Goal: Find specific page/section: Find specific page/section

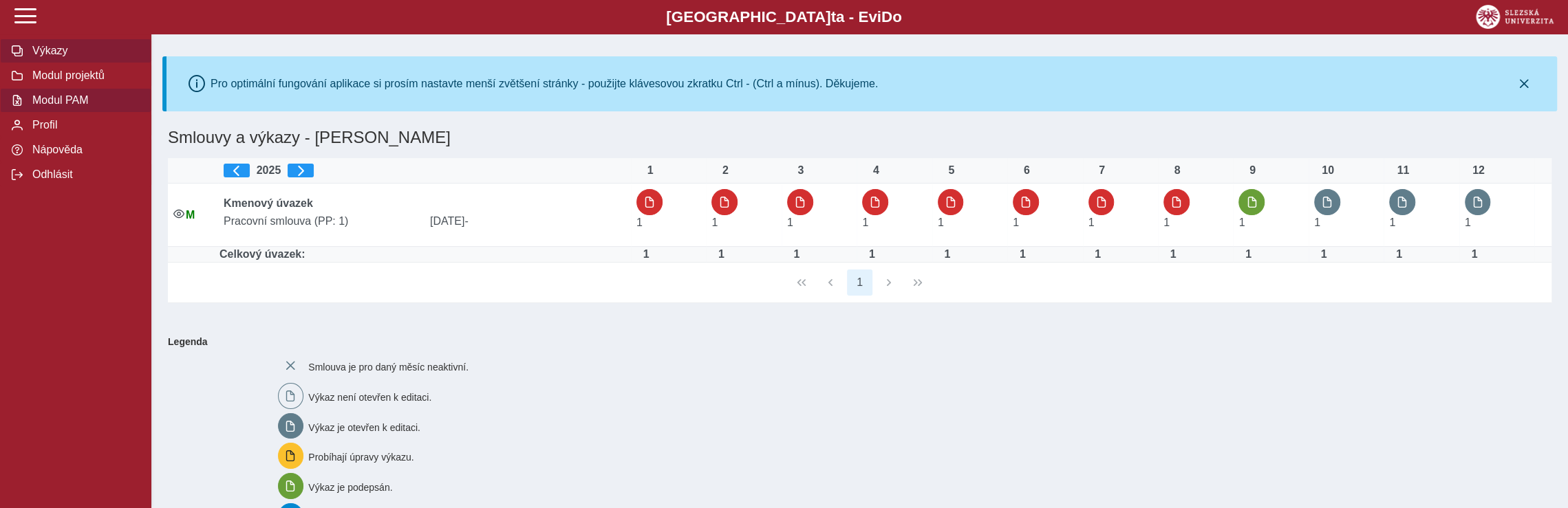
click at [66, 106] on span "Modul PAM" at bounding box center [84, 100] width 111 height 12
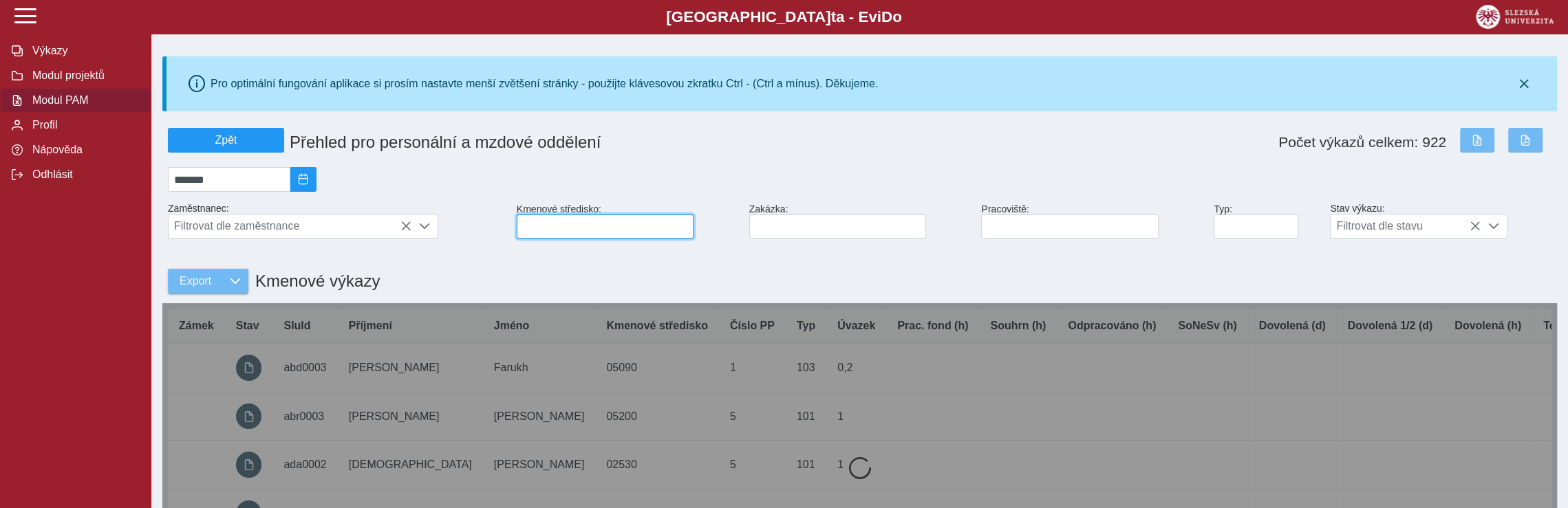
click at [554, 231] on input at bounding box center [605, 226] width 177 height 24
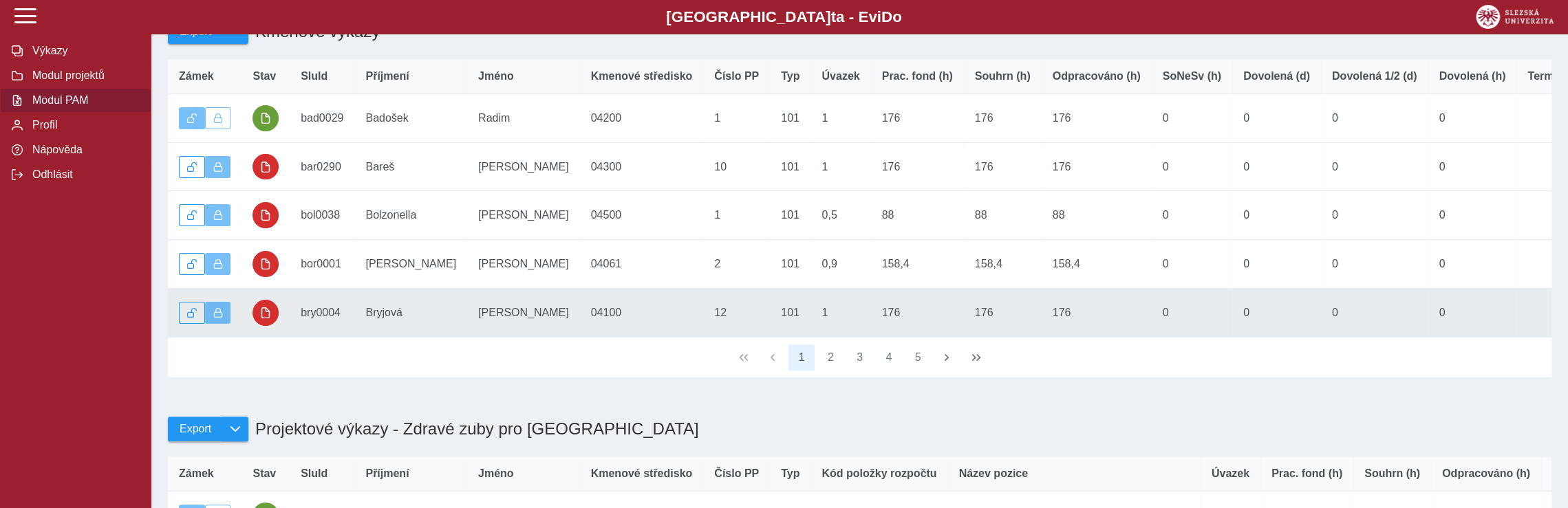
scroll to position [275, 0]
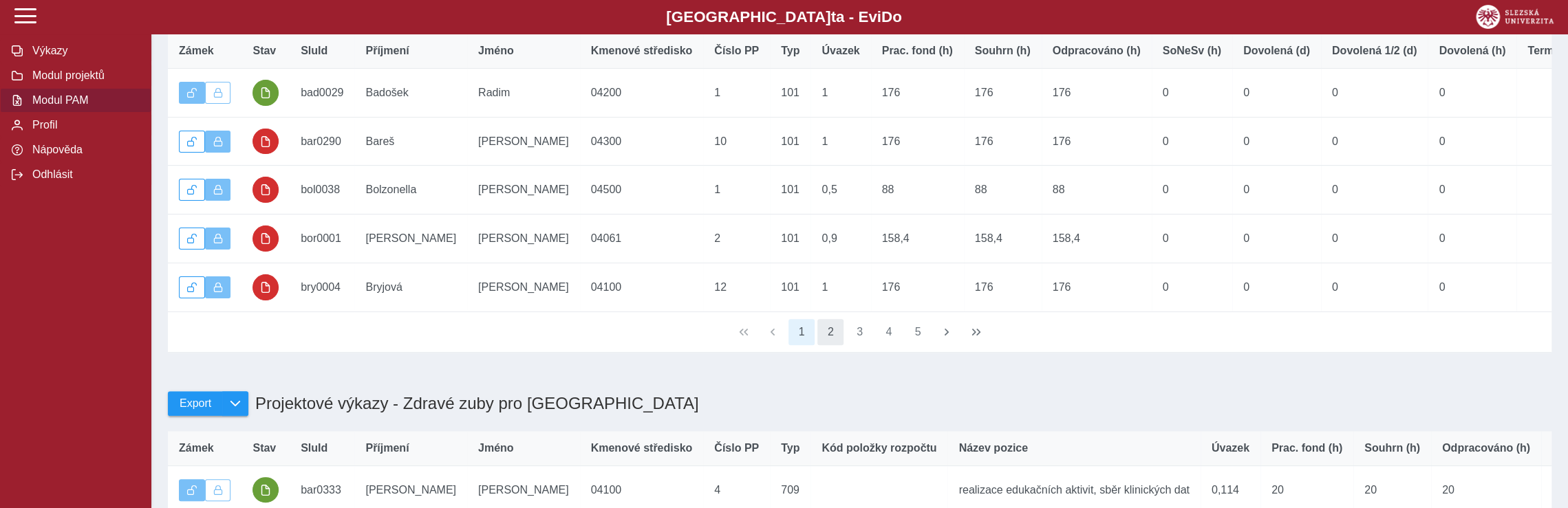
type input "**"
click at [837, 346] on button "2" at bounding box center [831, 332] width 27 height 27
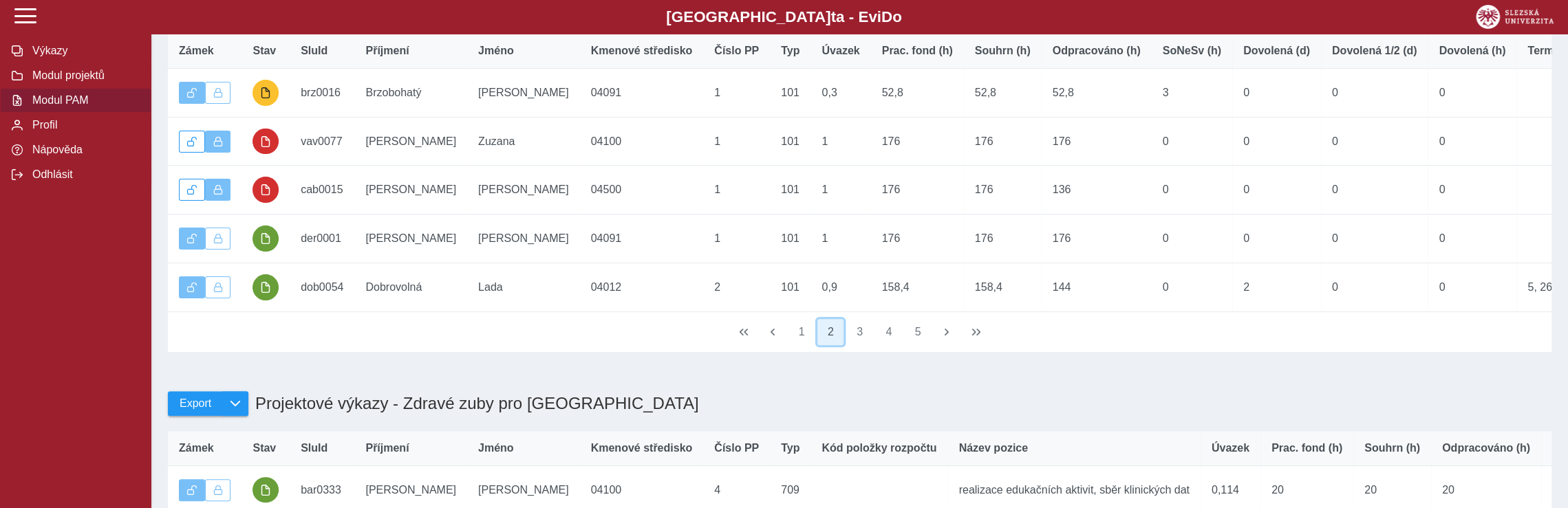
click at [837, 346] on button "2" at bounding box center [831, 332] width 27 height 27
click at [857, 346] on button "3" at bounding box center [860, 332] width 27 height 27
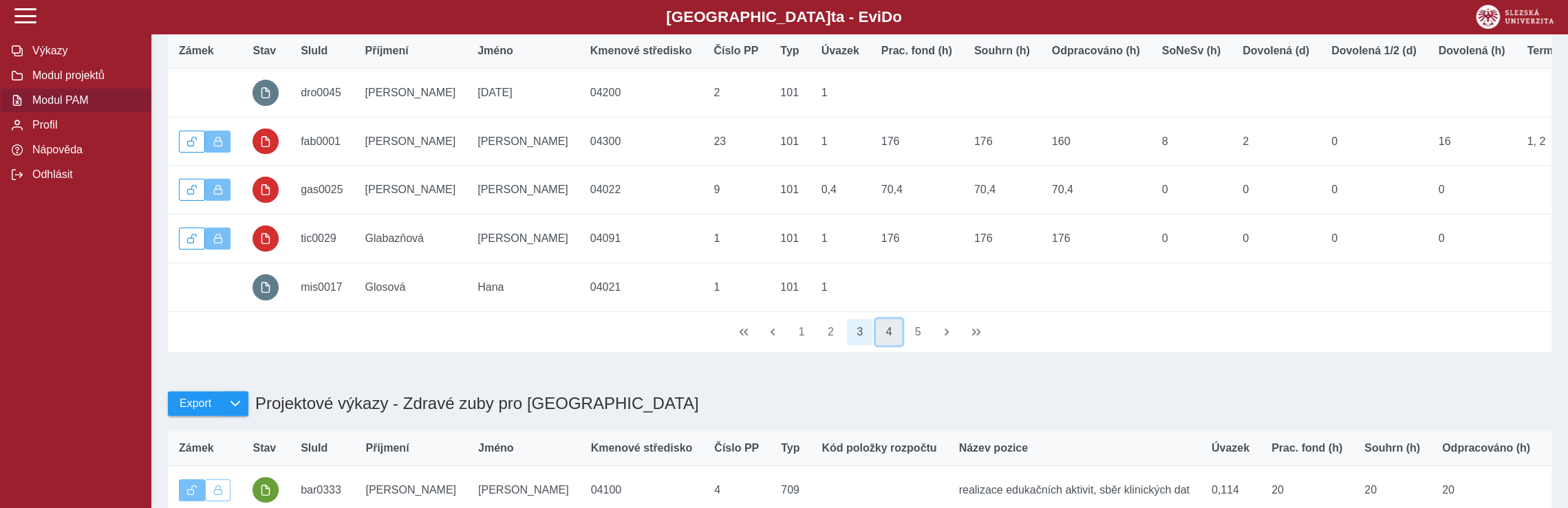
click at [886, 346] on button "4" at bounding box center [889, 332] width 27 height 27
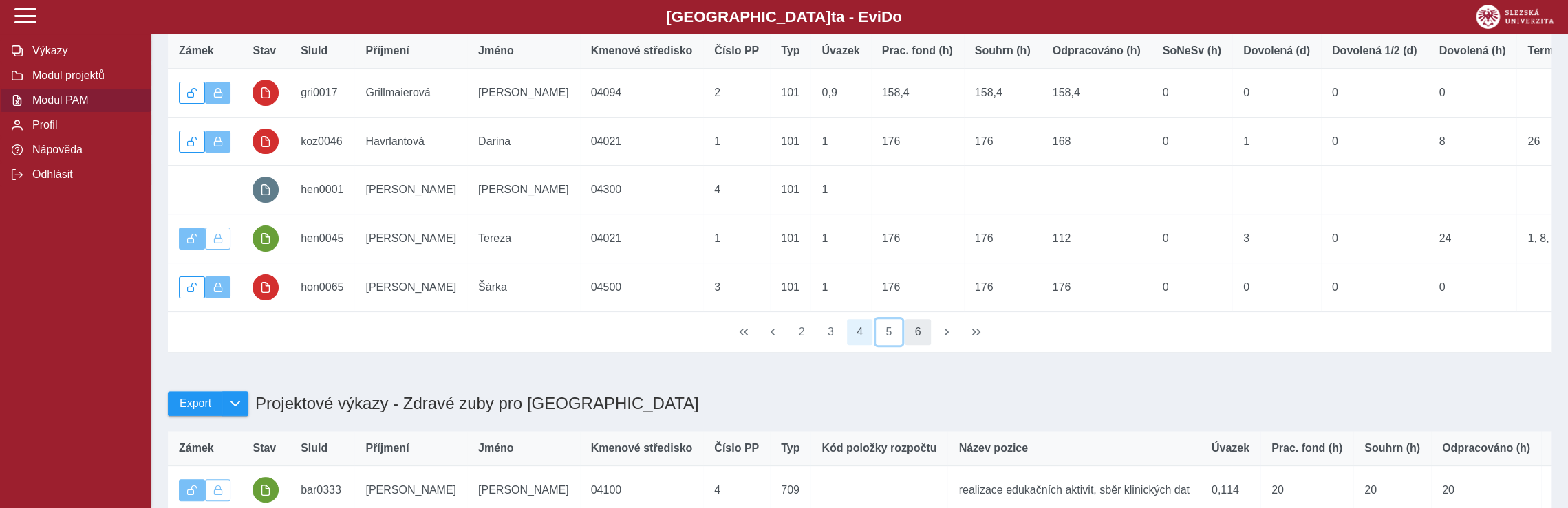
click at [887, 346] on button "5" at bounding box center [889, 332] width 27 height 27
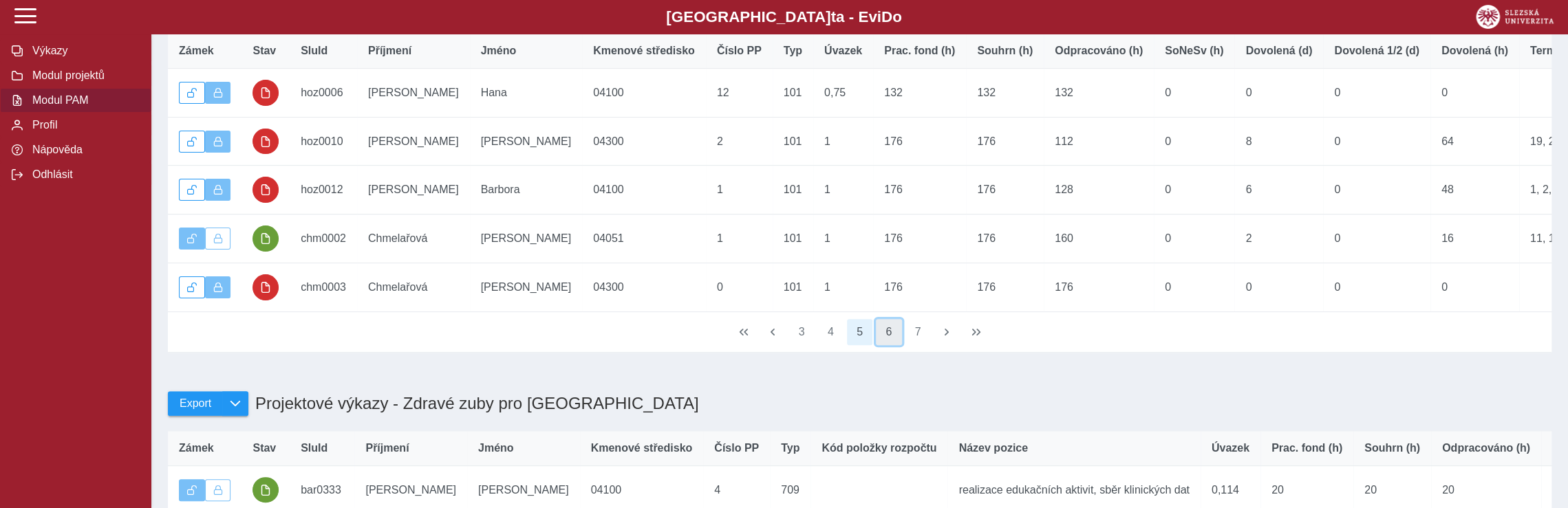
click at [886, 346] on button "6" at bounding box center [889, 332] width 27 height 27
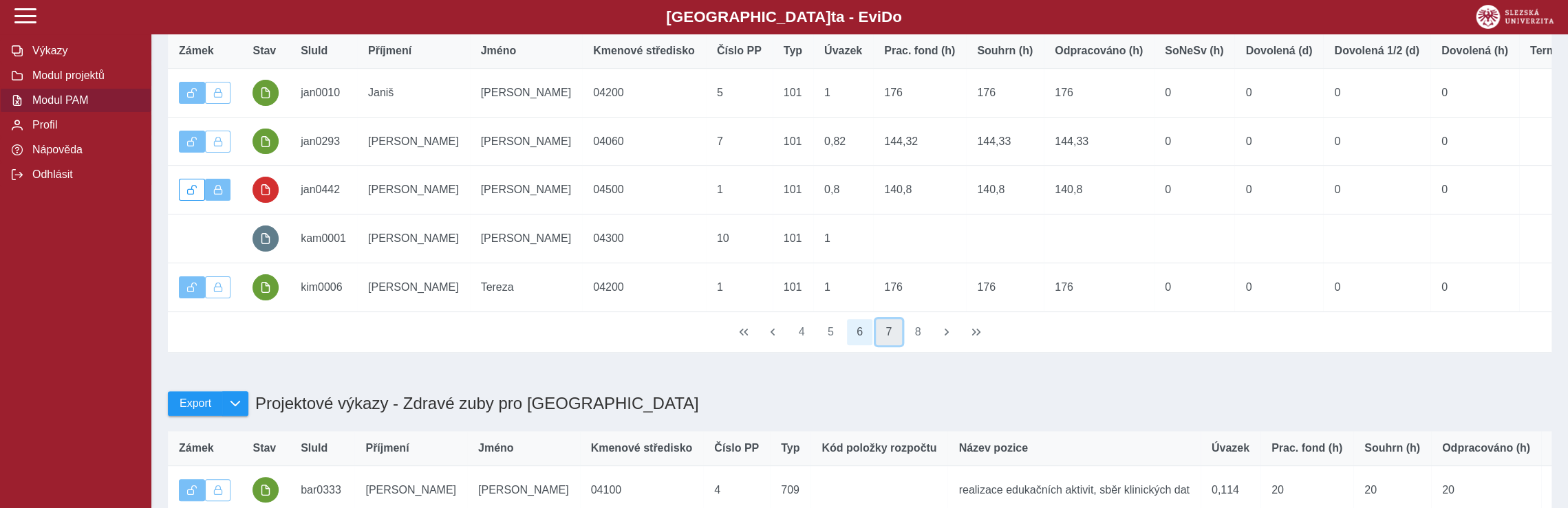
click at [896, 346] on button "7" at bounding box center [889, 332] width 27 height 27
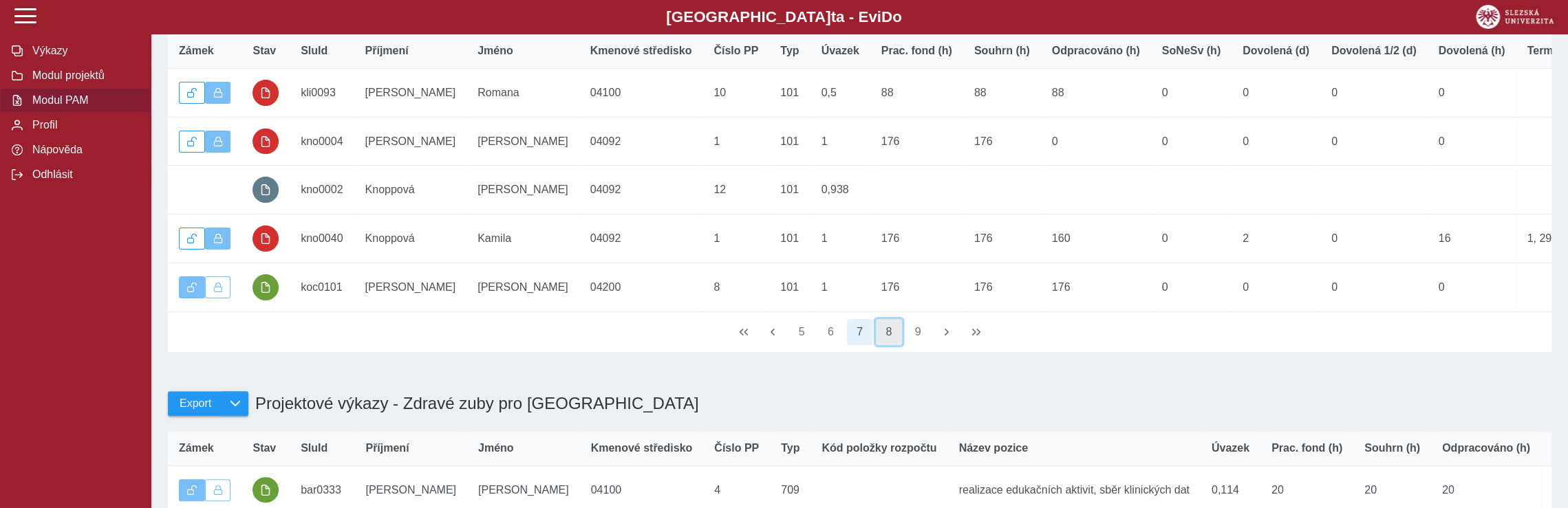
click at [894, 346] on button "8" at bounding box center [889, 332] width 27 height 27
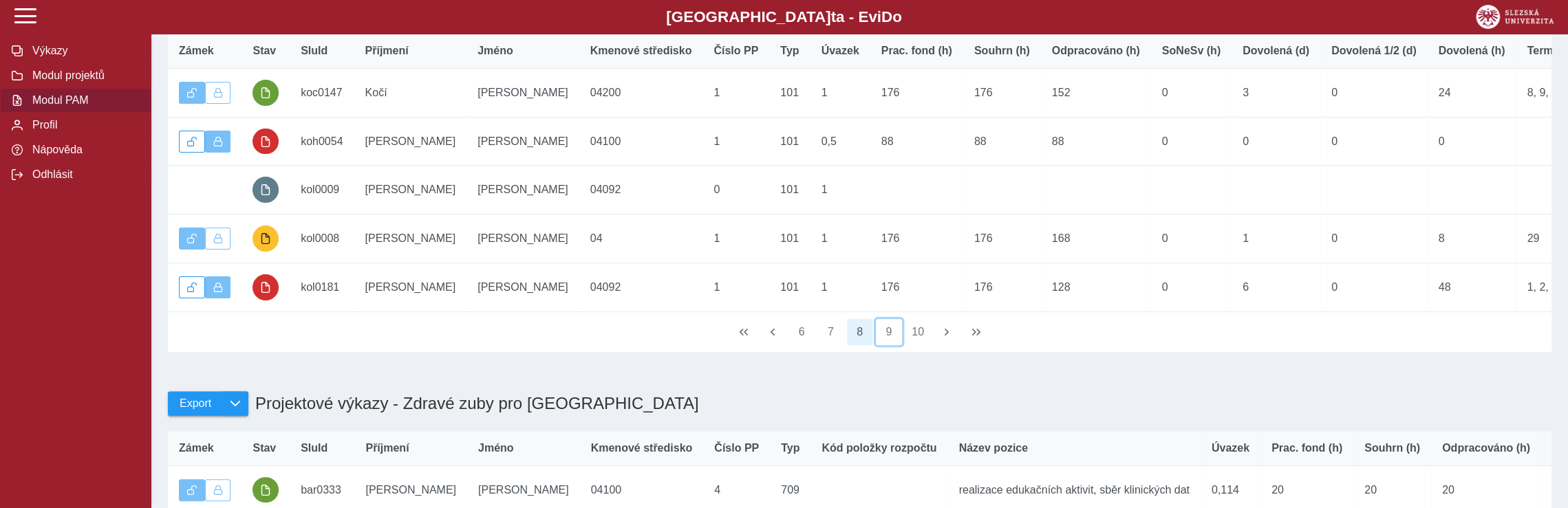
click at [894, 346] on button "9" at bounding box center [889, 332] width 27 height 27
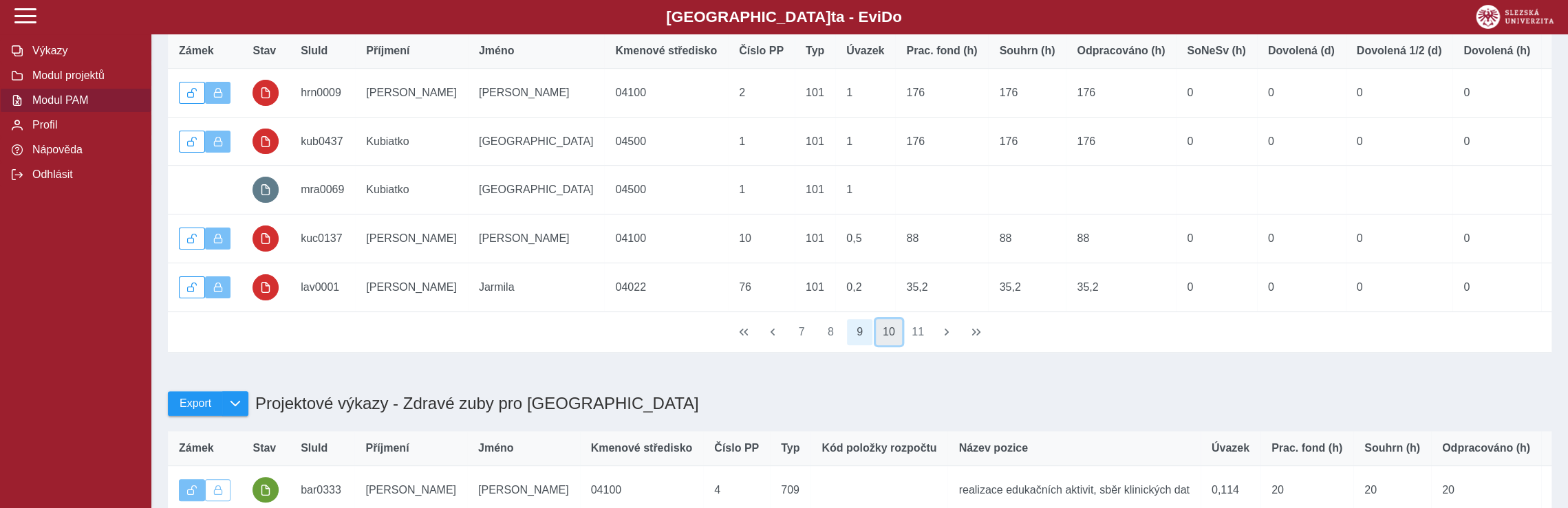
click at [889, 346] on button "10" at bounding box center [889, 332] width 27 height 27
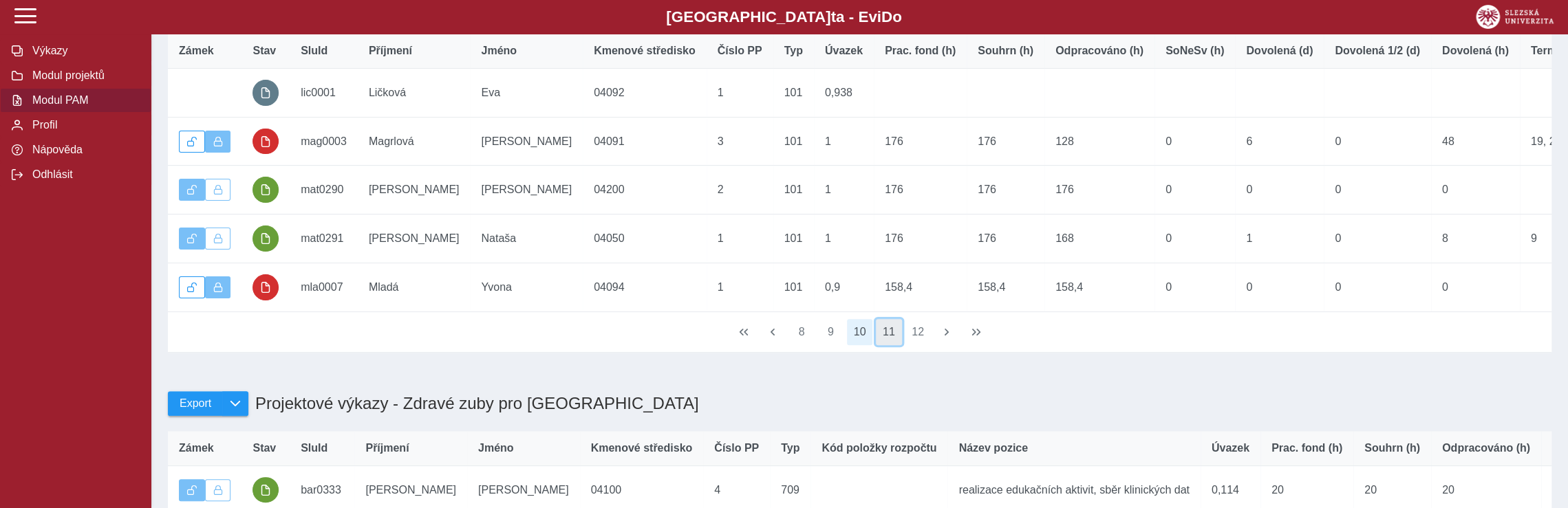
click at [891, 346] on button "11" at bounding box center [889, 332] width 27 height 27
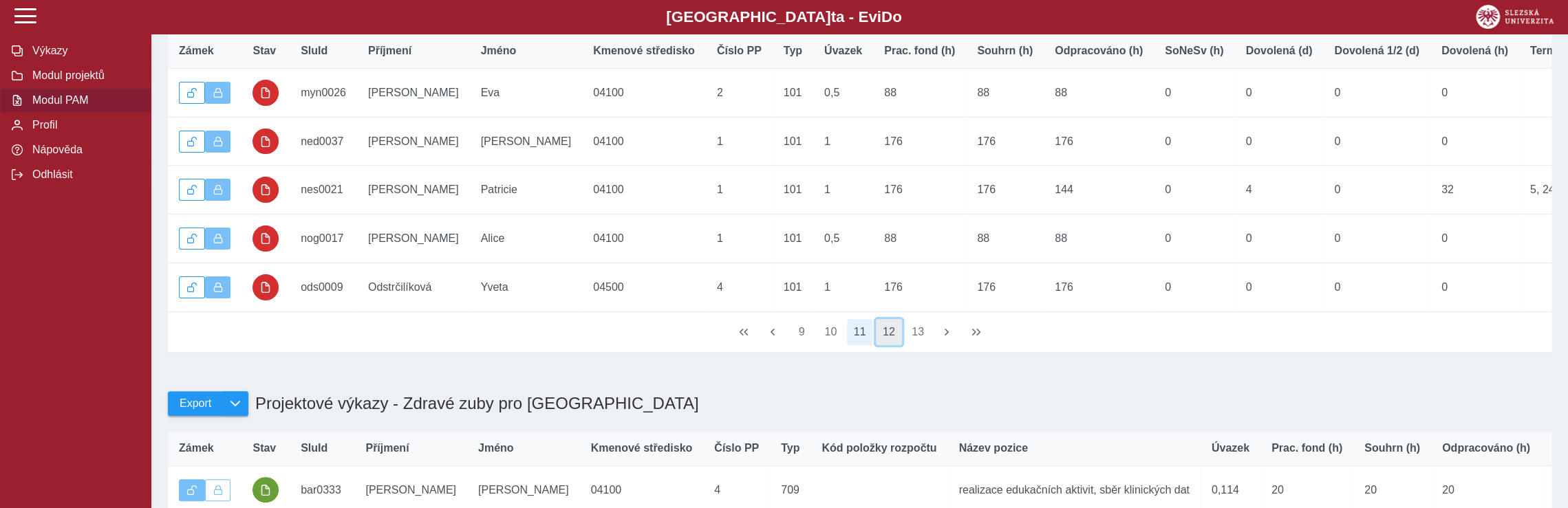
click at [897, 346] on button "12" at bounding box center [889, 332] width 27 height 27
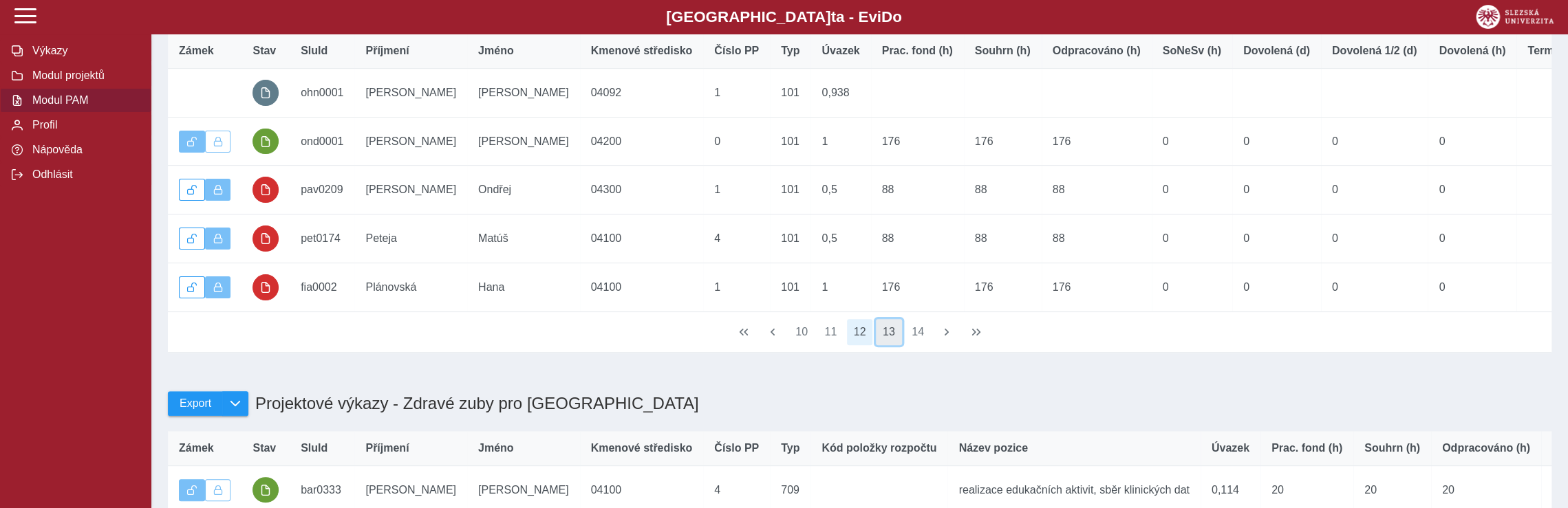
click at [900, 346] on button "13" at bounding box center [889, 332] width 27 height 27
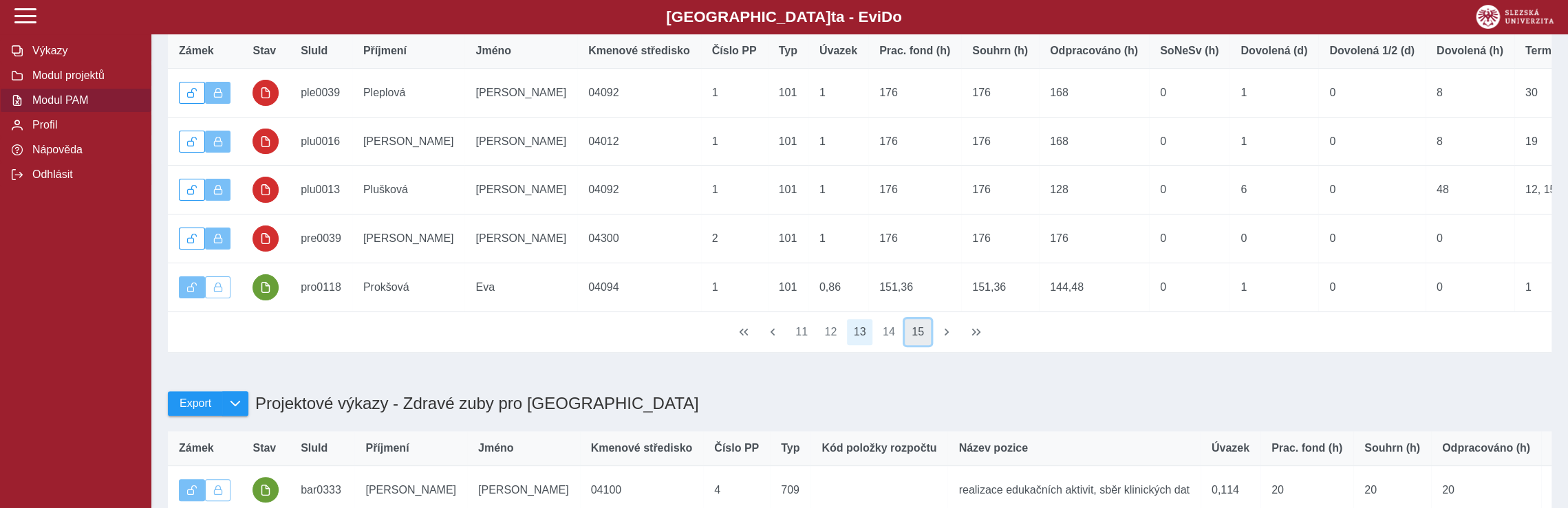
click at [916, 346] on button "15" at bounding box center [918, 332] width 27 height 27
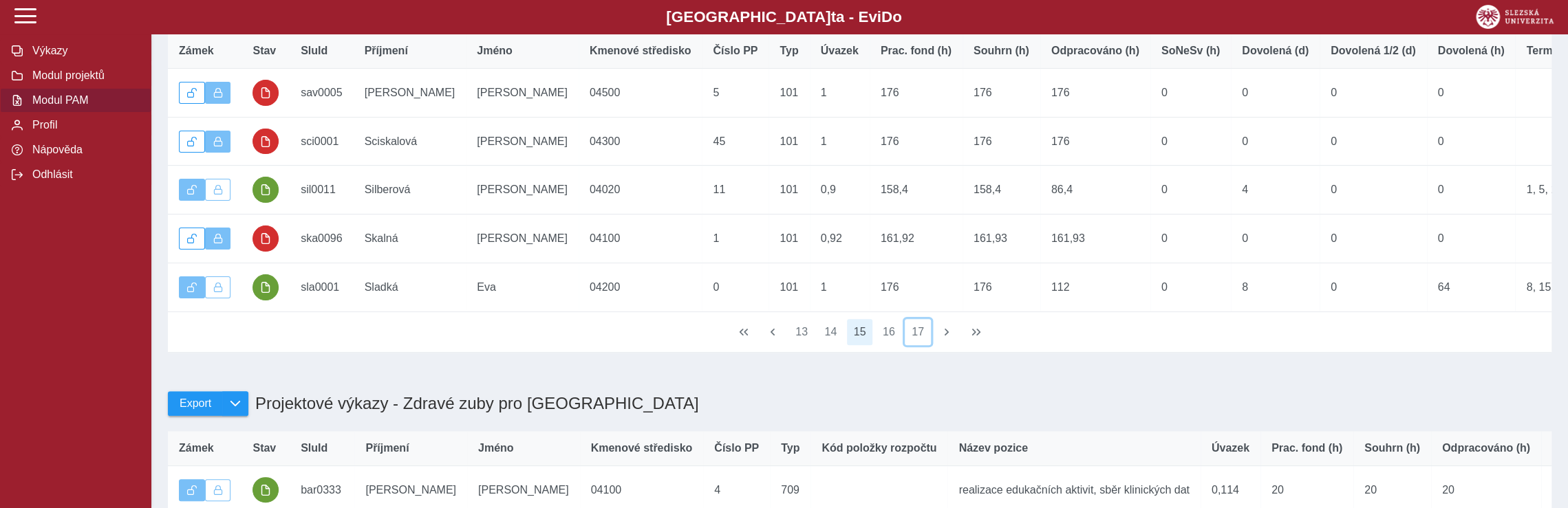
click at [916, 346] on button "17" at bounding box center [918, 332] width 27 height 27
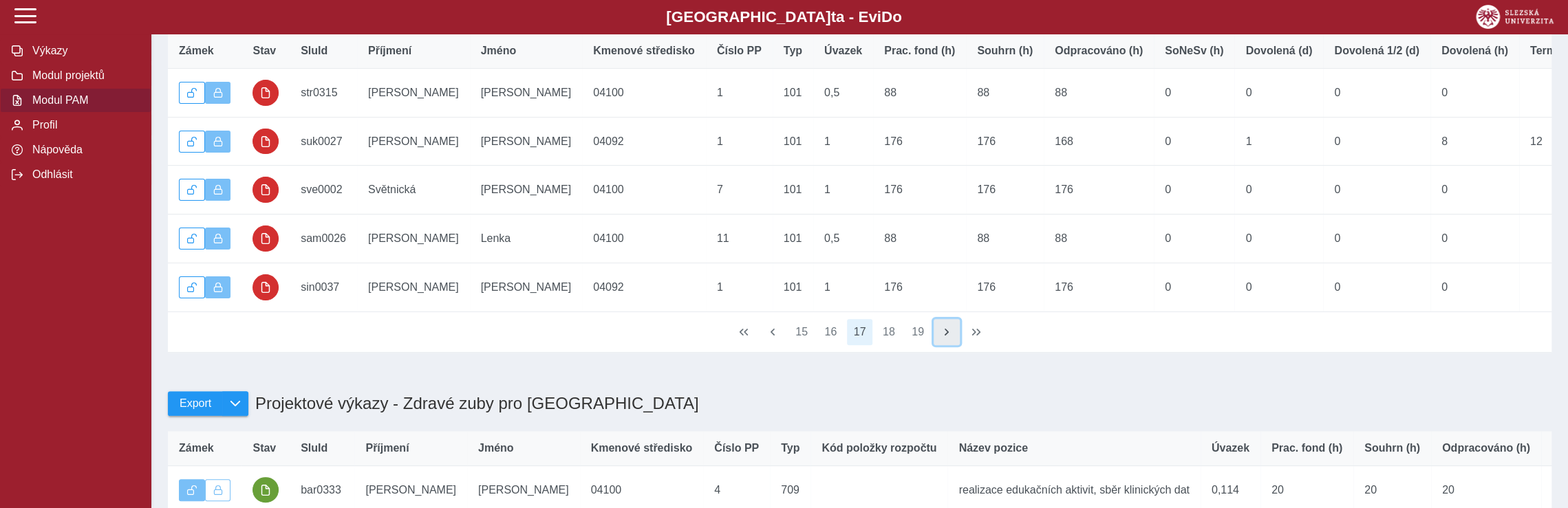
click at [943, 338] on span "button" at bounding box center [947, 332] width 11 height 11
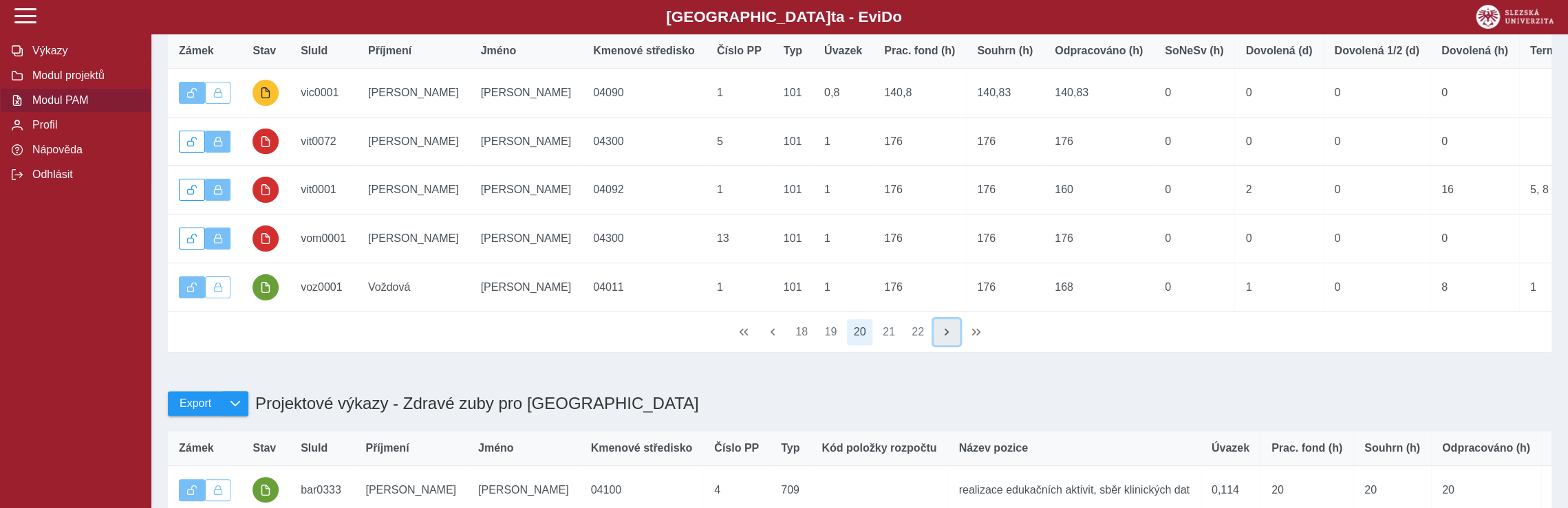
click at [943, 338] on span "button" at bounding box center [947, 332] width 11 height 11
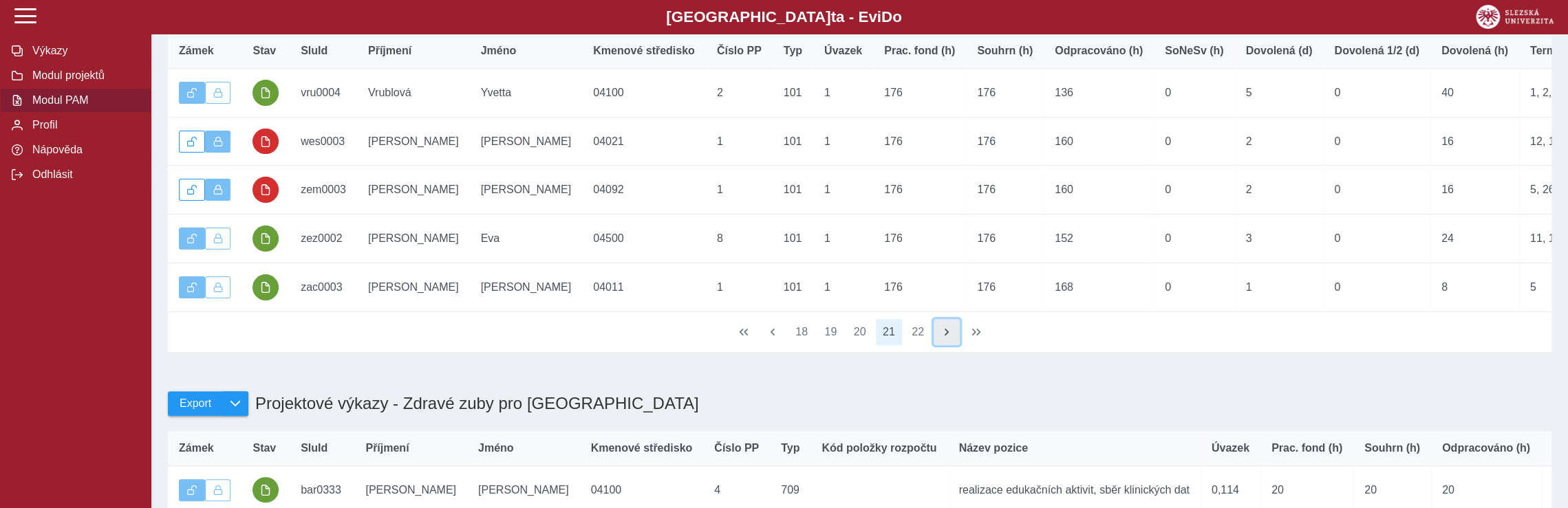
click at [943, 338] on span "button" at bounding box center [947, 332] width 11 height 11
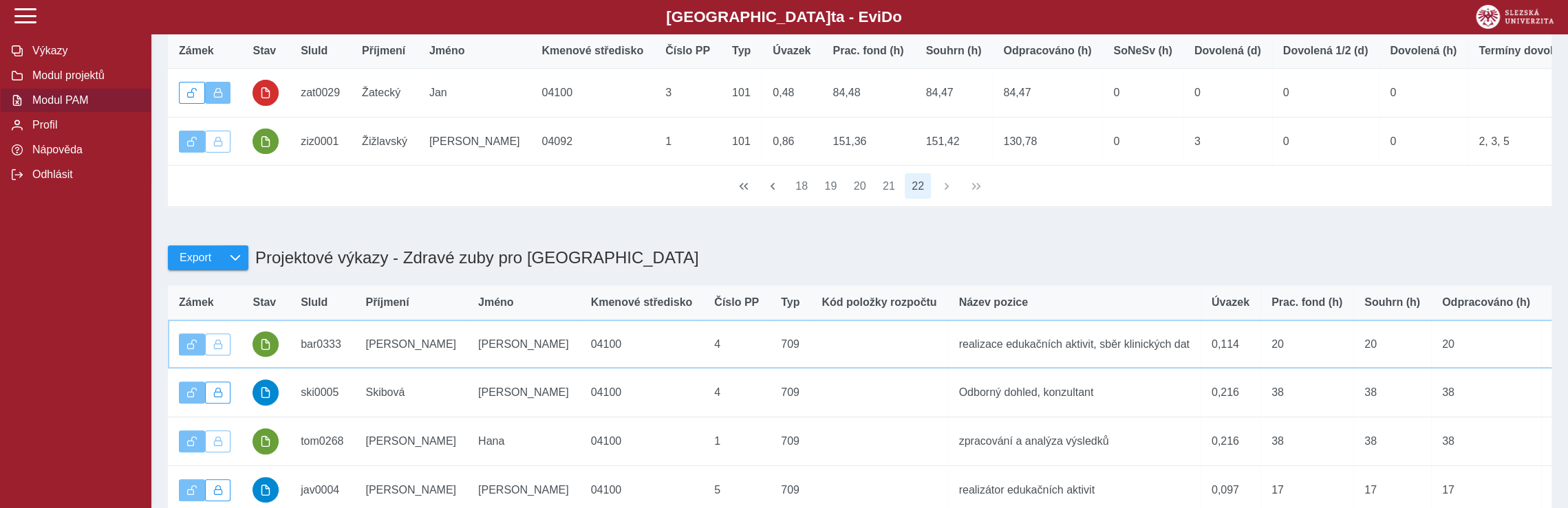
click at [948, 350] on td "Název pozice realizace edukačních aktivit, sběr klinických dat" at bounding box center [1074, 344] width 253 height 48
